Goal: Task Accomplishment & Management: Use online tool/utility

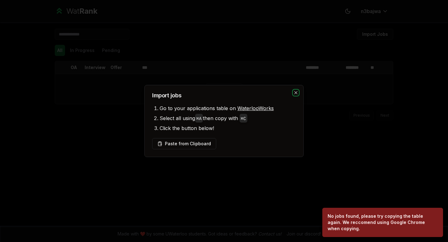
click at [297, 91] on icon "button" at bounding box center [295, 92] width 3 height 3
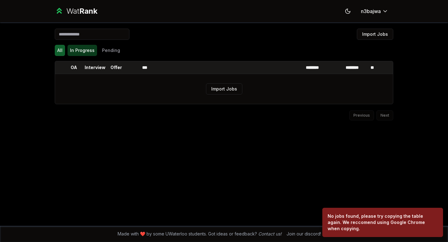
click at [87, 50] on button "In Progress" at bounding box center [83, 50] width 30 height 11
click at [62, 49] on button "All" at bounding box center [60, 50] width 10 height 11
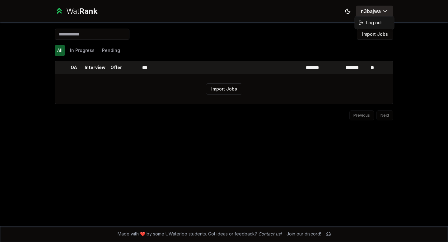
click at [383, 9] on html "Wat Rank Toggle theme n3bajwa Import Jobs All In Progress Pending OA Interview …" at bounding box center [224, 121] width 448 height 242
click at [86, 10] on html "Wat Rank Toggle theme n3bajwa Import Jobs All In Progress Pending OA Interview …" at bounding box center [224, 127] width 448 height 255
click at [67, 13] on div "Wat Rank" at bounding box center [81, 11] width 31 height 10
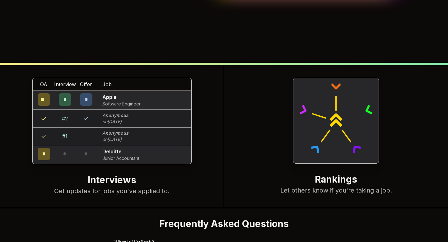
scroll to position [240, 0]
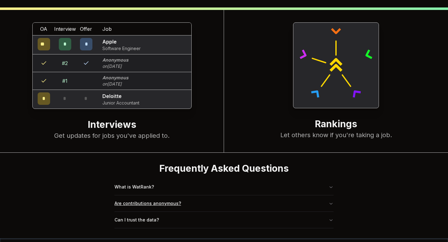
click at [171, 195] on button "Are contributions anonymous?" at bounding box center [224, 203] width 219 height 16
click at [154, 212] on button "Can I trust the data?" at bounding box center [224, 220] width 219 height 16
click at [147, 179] on button "What is WatRank?" at bounding box center [224, 187] width 219 height 16
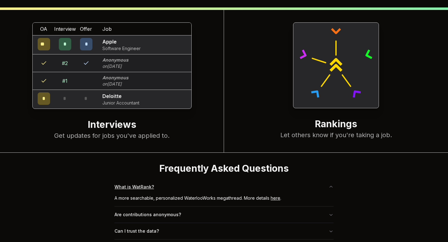
click at [147, 179] on button "What is WatRank?" at bounding box center [224, 187] width 219 height 16
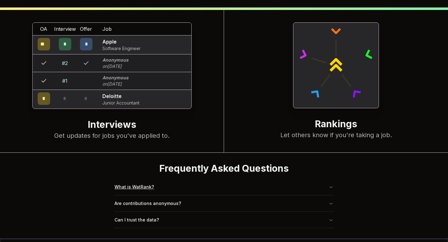
click at [147, 179] on button "What is WatRank?" at bounding box center [224, 187] width 219 height 16
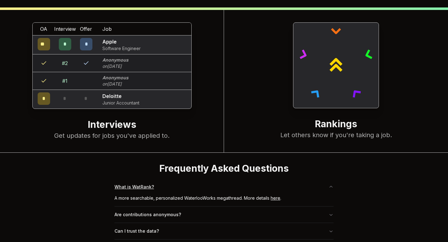
click at [147, 179] on button "What is WatRank?" at bounding box center [224, 187] width 219 height 16
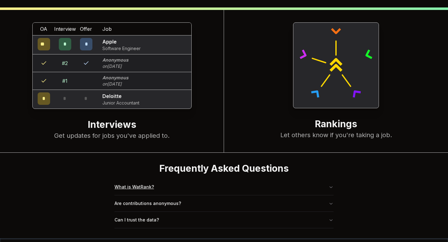
click at [141, 179] on button "What is WatRank?" at bounding box center [224, 187] width 219 height 16
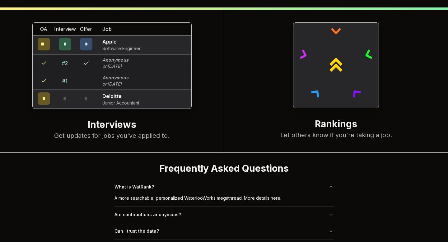
click at [274, 195] on link "here" at bounding box center [276, 197] width 10 height 5
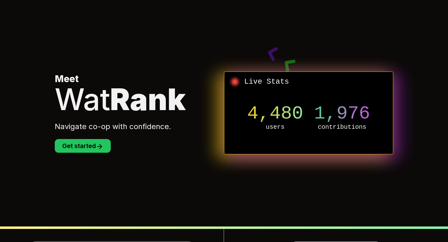
scroll to position [0, 0]
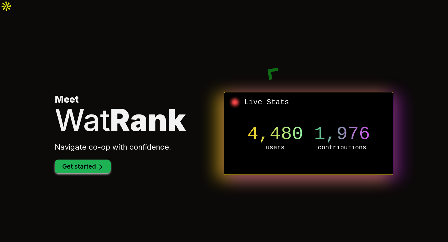
click at [106, 160] on button "Get started" at bounding box center [83, 167] width 56 height 14
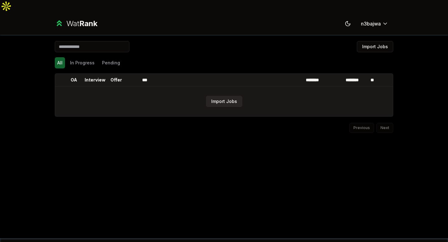
click at [224, 96] on button "Import Jobs" at bounding box center [224, 101] width 36 height 11
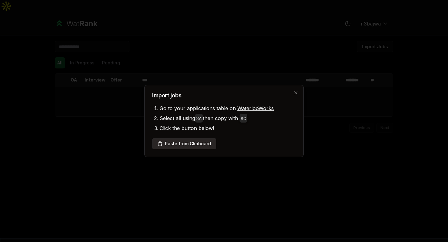
click at [192, 143] on button "Paste from Clipboard" at bounding box center [184, 143] width 64 height 11
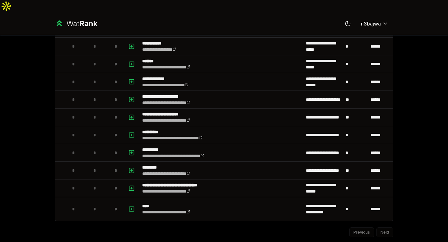
scroll to position [654, 0]
